Goal: Find specific page/section: Find specific page/section

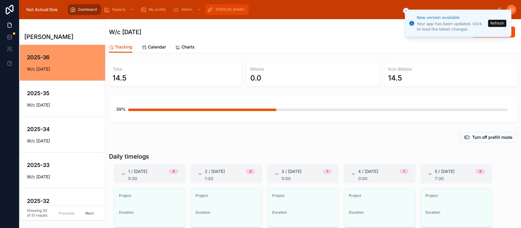
click at [238, 10] on span "[PERSON_NAME]" at bounding box center [229, 9] width 29 height 5
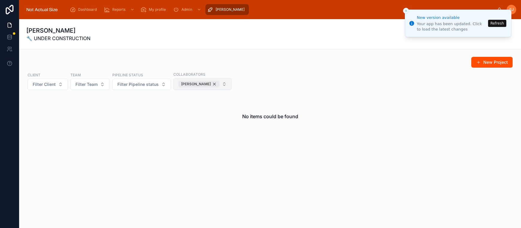
click at [215, 86] on div "[PERSON_NAME]" at bounding box center [198, 84] width 41 height 7
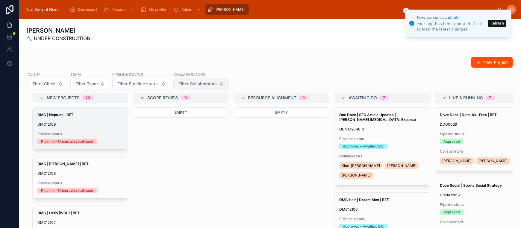
click at [110, 127] on div "DMC | Neptune | BET DMC12109 Pipeline status Pipeline – Uncertain Likelihood" at bounding box center [80, 128] width 95 height 41
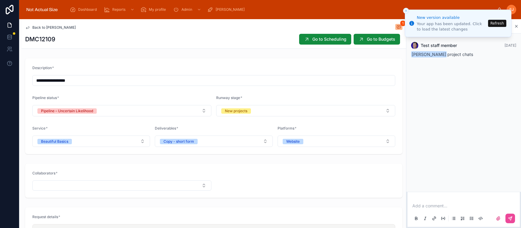
click at [49, 29] on span "Back to Project Runway" at bounding box center [53, 27] width 43 height 5
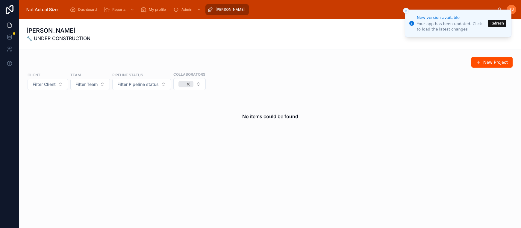
click at [497, 22] on button "Refresh" at bounding box center [497, 23] width 18 height 7
